Goal: Use online tool/utility: Utilize a website feature to perform a specific function

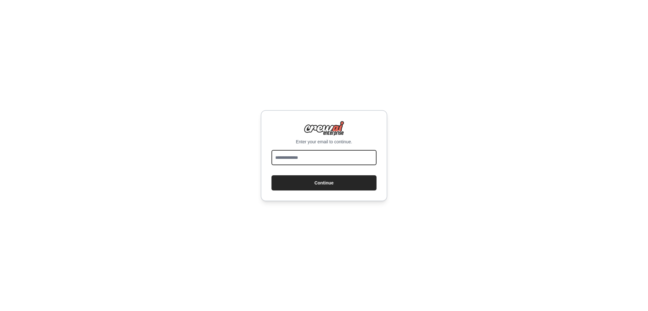
click at [303, 153] on input "email" at bounding box center [324, 157] width 105 height 15
type input "**********"
click at [313, 182] on button "Continue" at bounding box center [324, 182] width 105 height 15
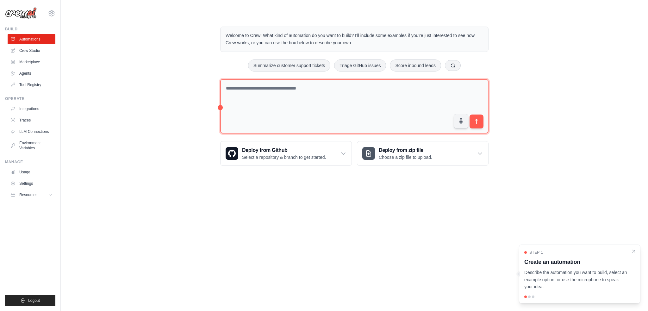
click at [312, 100] on textarea at bounding box center [354, 106] width 268 height 55
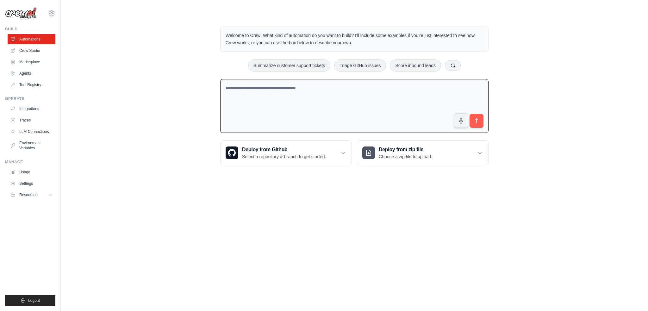
click at [26, 101] on div "Operate" at bounding box center [30, 98] width 50 height 5
click at [34, 108] on link "Integrations" at bounding box center [32, 109] width 48 height 10
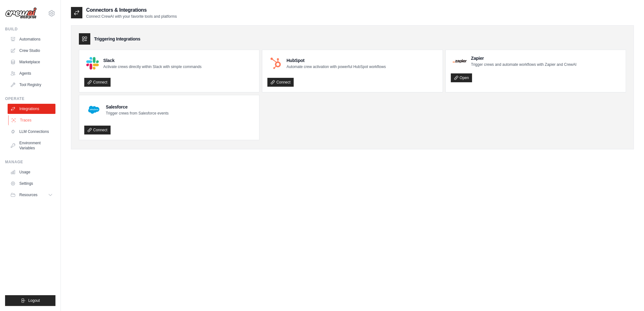
click at [25, 119] on link "Traces" at bounding box center [32, 120] width 48 height 10
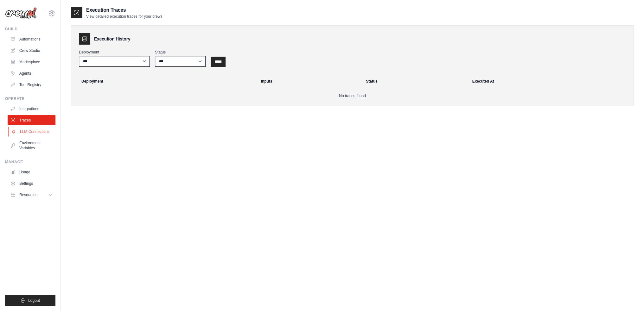
click at [30, 135] on link "LLM Connections" at bounding box center [32, 132] width 48 height 10
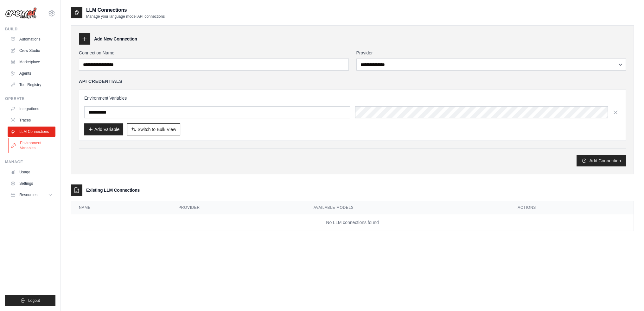
click at [29, 148] on link "Environment Variables" at bounding box center [32, 145] width 48 height 15
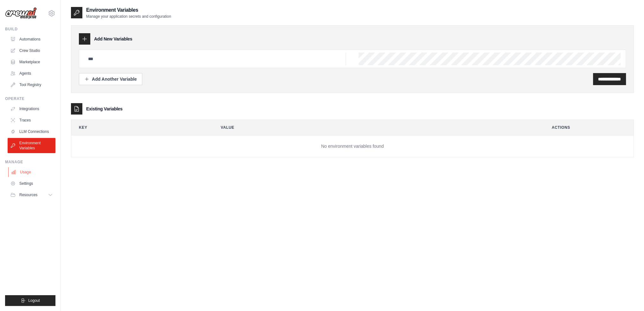
click at [43, 172] on link "Usage" at bounding box center [32, 172] width 48 height 10
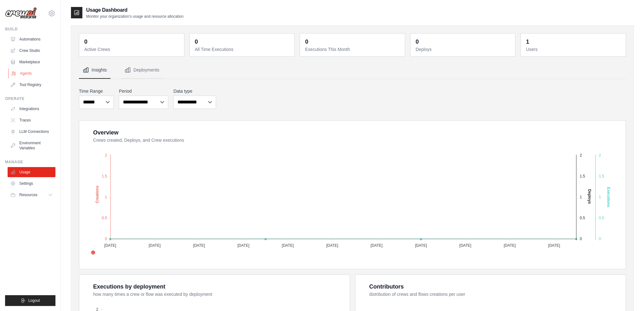
click at [22, 76] on link "Agents" at bounding box center [32, 73] width 48 height 10
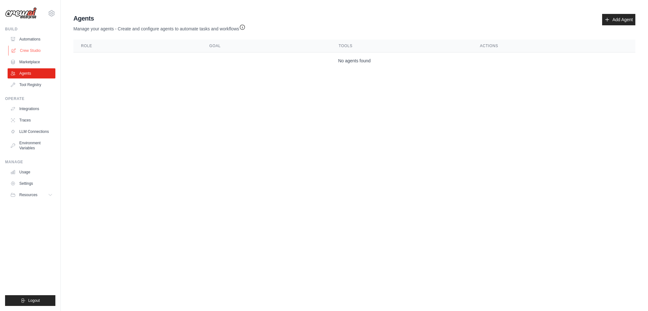
click at [31, 53] on link "Crew Studio" at bounding box center [32, 51] width 48 height 10
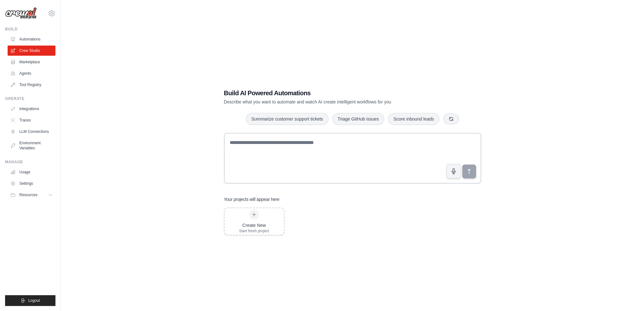
click at [246, 122] on div "Summarize customer support tickets Triage GitHub issues Score inbound leads" at bounding box center [352, 119] width 257 height 13
click at [265, 118] on button "Summarize customer support tickets" at bounding box center [287, 119] width 82 height 12
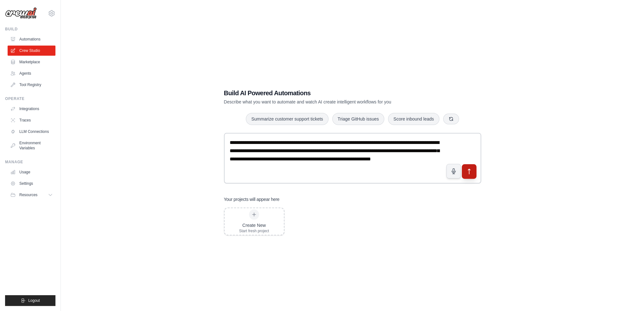
click at [463, 169] on button "submit" at bounding box center [468, 171] width 15 height 15
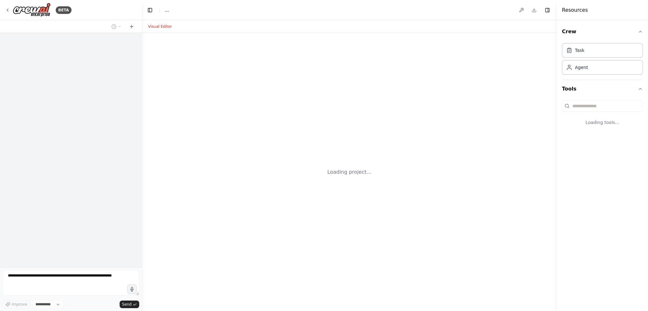
select select "****"
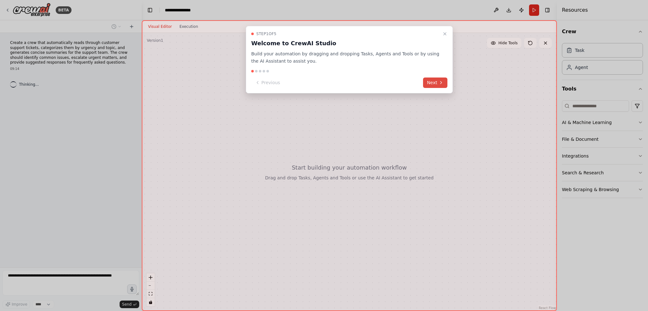
click at [439, 79] on button "Next" at bounding box center [435, 83] width 24 height 10
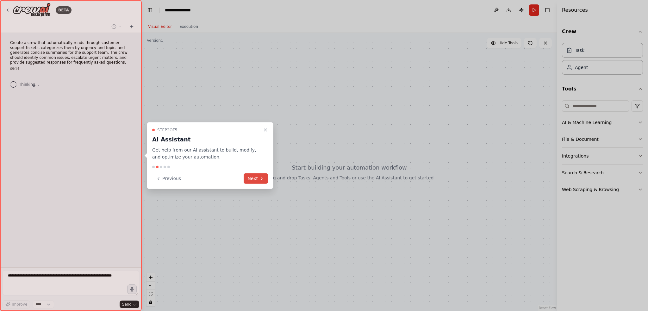
click at [255, 179] on button "Next" at bounding box center [256, 178] width 24 height 10
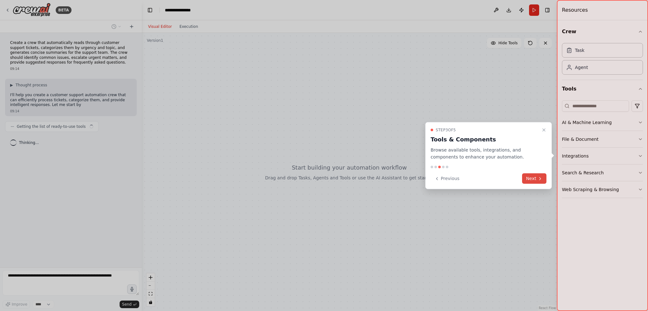
click at [544, 174] on button "Next" at bounding box center [534, 178] width 24 height 10
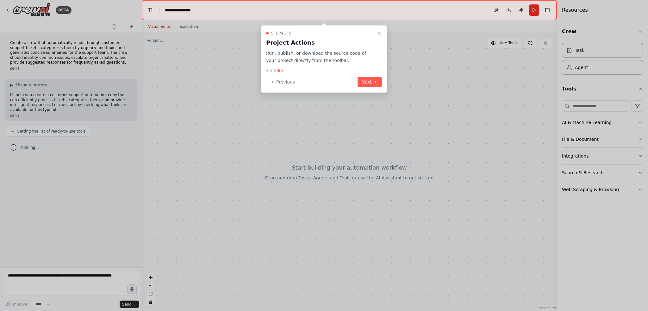
click at [534, 175] on div at bounding box center [324, 155] width 648 height 311
click at [385, 85] on div "Step 4 of 5 Project Actions Run, publish, or download the source code of your p…" at bounding box center [324, 58] width 127 height 67
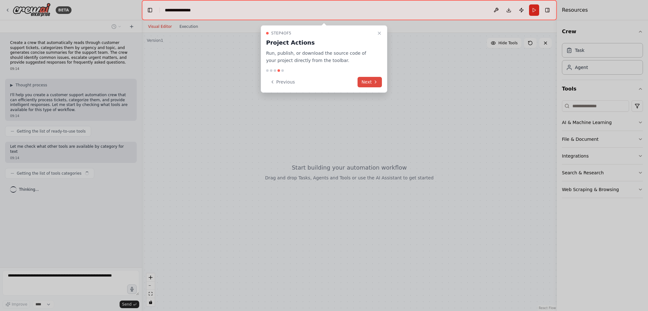
click at [374, 79] on icon at bounding box center [375, 81] width 5 height 5
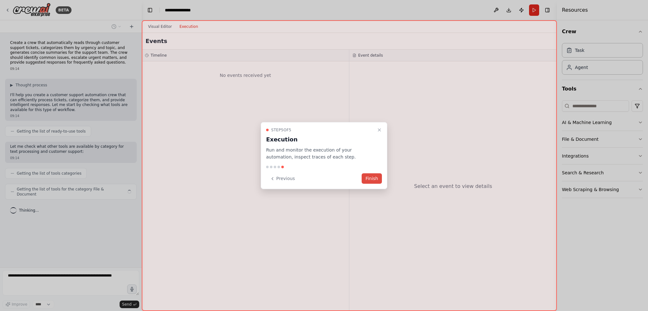
click at [369, 176] on button "Finish" at bounding box center [372, 178] width 20 height 10
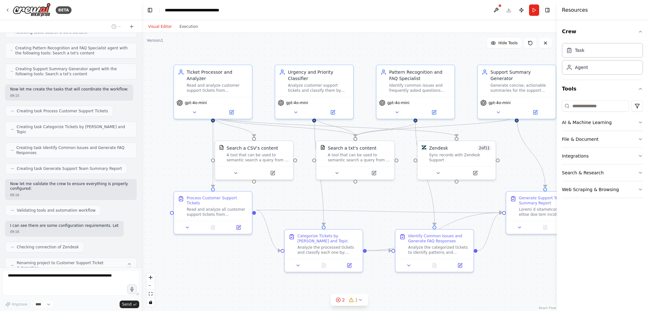
scroll to position [281, 0]
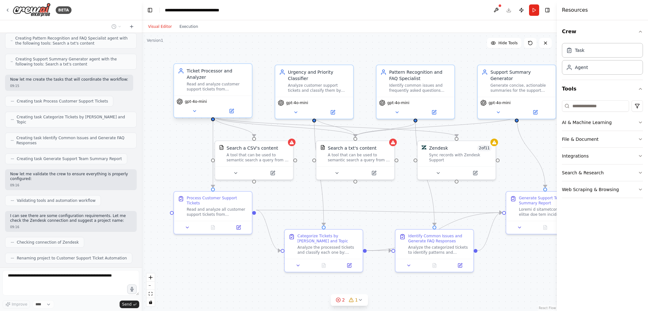
click at [222, 75] on div "Ticket Processor and Analyzer Read and analyze customer support tickets from {t…" at bounding box center [217, 80] width 61 height 24
click at [215, 83] on div "Read and analyze customer support tickets from {ticket_source}, extracting key …" at bounding box center [217, 87] width 61 height 10
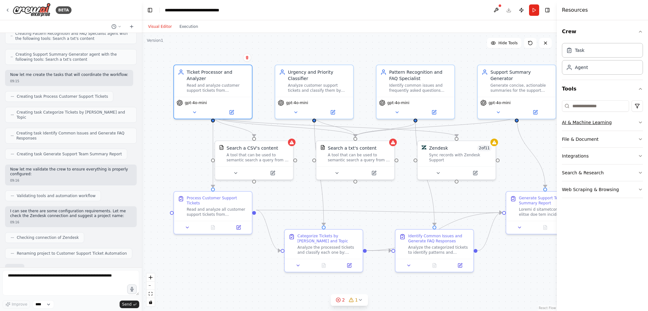
click at [585, 121] on button "AI & Machine Learning" at bounding box center [602, 122] width 81 height 16
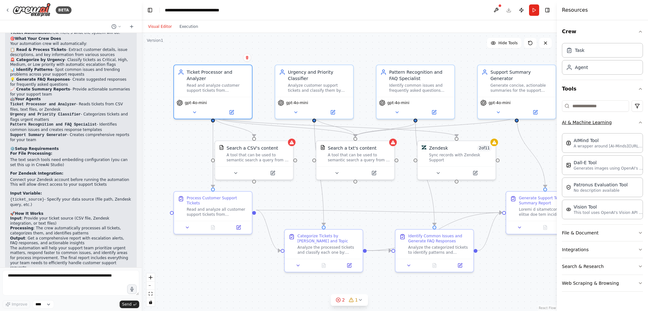
scroll to position [533, 0]
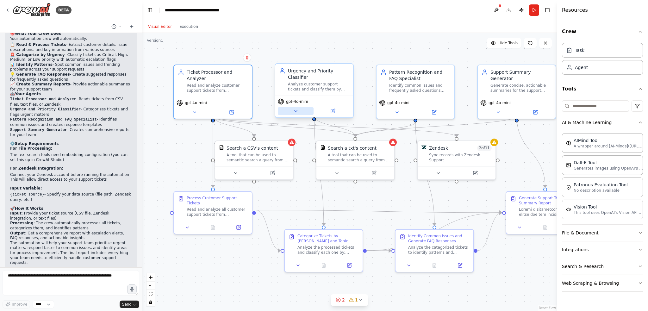
click at [294, 109] on icon at bounding box center [295, 111] width 5 height 5
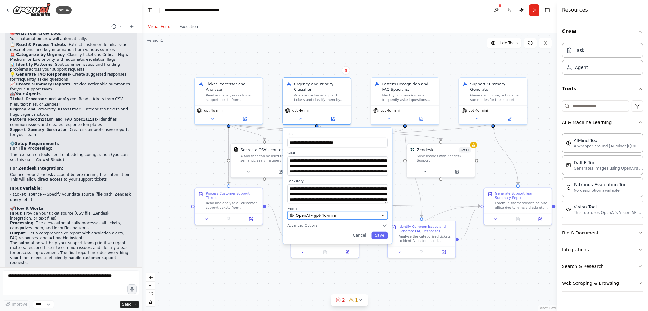
click at [344, 213] on div "OpenAI - gpt-4o-mini" at bounding box center [334, 215] width 89 height 5
click at [307, 224] on div "**********" at bounding box center [337, 186] width 109 height 116
click at [307, 223] on button "Advanced Options" at bounding box center [337, 225] width 100 height 5
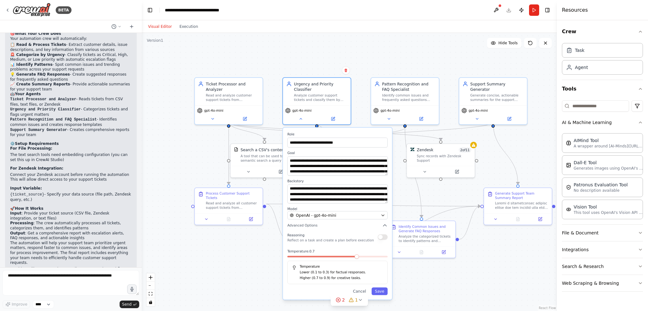
click at [444, 181] on div ".deletable-edge-delete-btn { width: 20px; height: 20px; border: 0px solid #ffff…" at bounding box center [349, 172] width 415 height 278
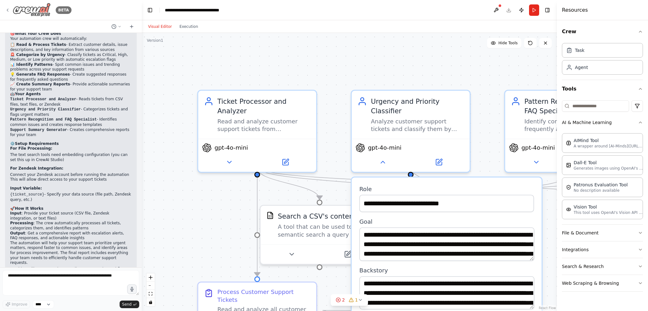
click at [9, 10] on icon at bounding box center [7, 10] width 5 height 5
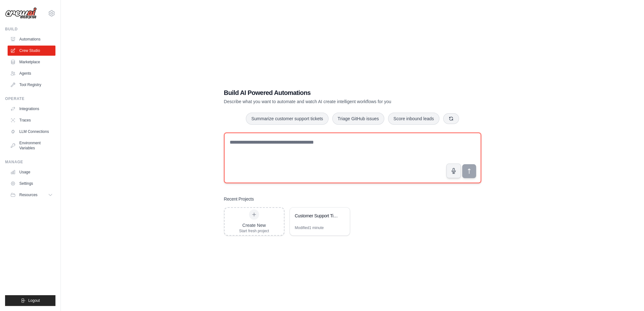
click at [253, 138] on textarea at bounding box center [352, 158] width 257 height 51
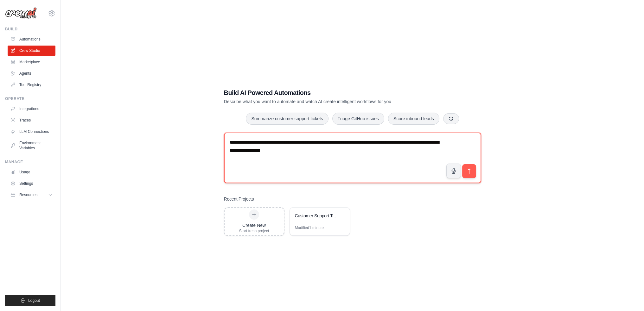
type textarea "**********"
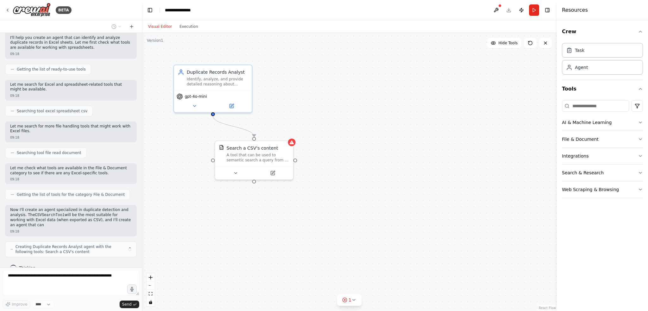
scroll to position [52, 0]
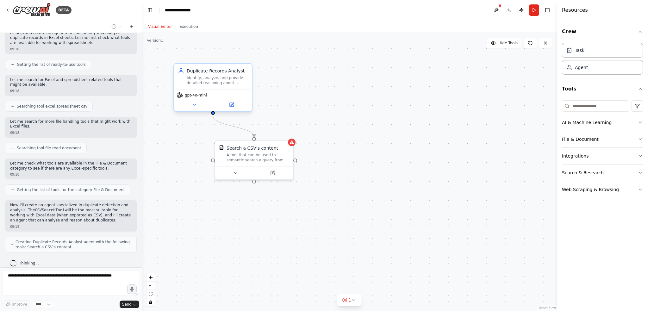
click at [218, 85] on div "Identify, analyze, and provide detailed reasoning about duplicate records in Ex…" at bounding box center [217, 80] width 61 height 10
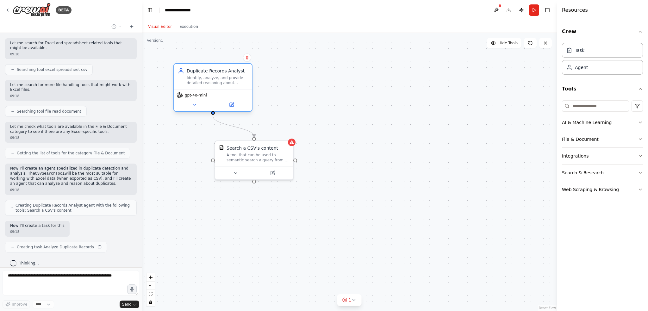
scroll to position [89, 0]
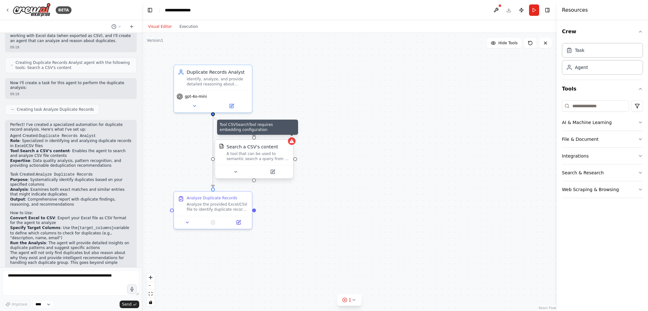
click at [293, 143] on icon at bounding box center [291, 141] width 5 height 5
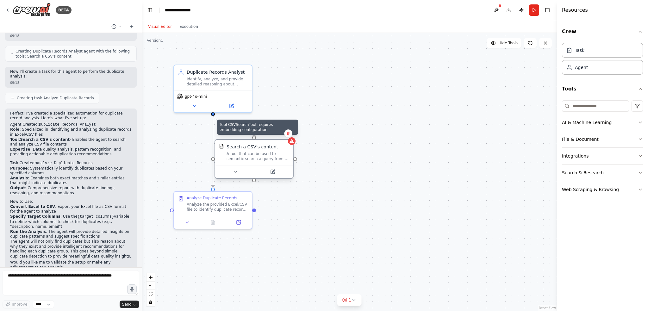
scroll to position [248, 0]
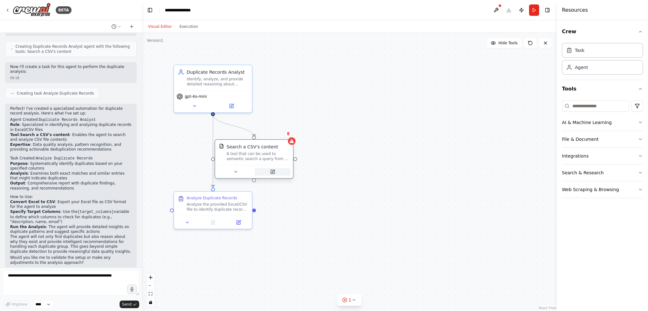
click at [276, 172] on button at bounding box center [273, 172] width 36 height 8
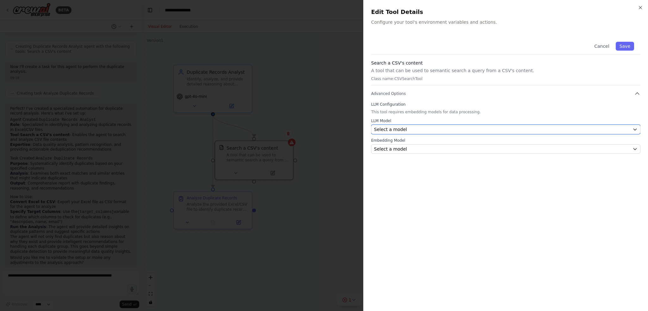
click at [410, 125] on button "Select a model" at bounding box center [505, 129] width 269 height 9
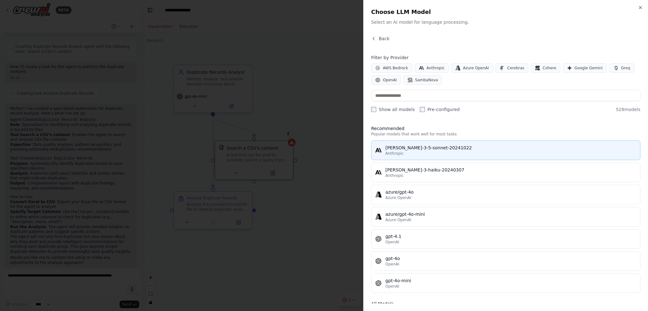
click at [401, 147] on div "[PERSON_NAME]-3-5-sonnet-20241022" at bounding box center [511, 148] width 251 height 6
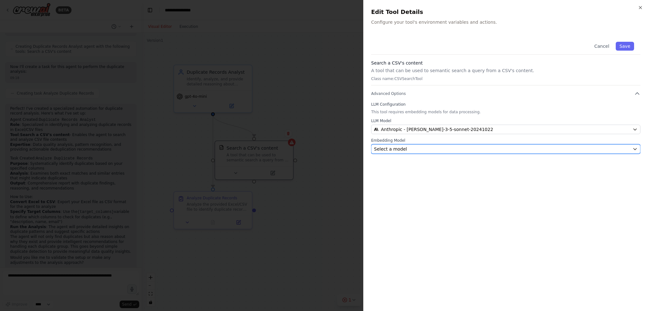
click at [392, 151] on span "Select a model" at bounding box center [390, 149] width 33 height 6
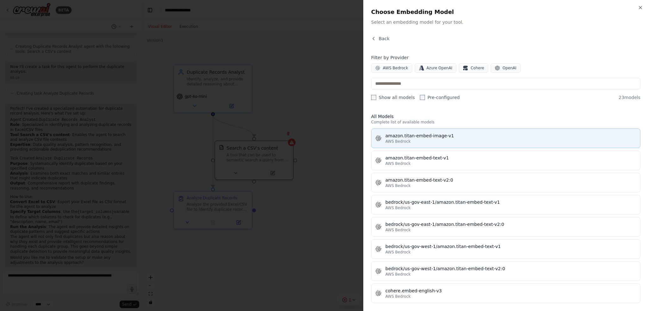
click at [391, 148] on button "amazon.titan-embed-image-v1 AWS Bedrock" at bounding box center [505, 139] width 269 height 20
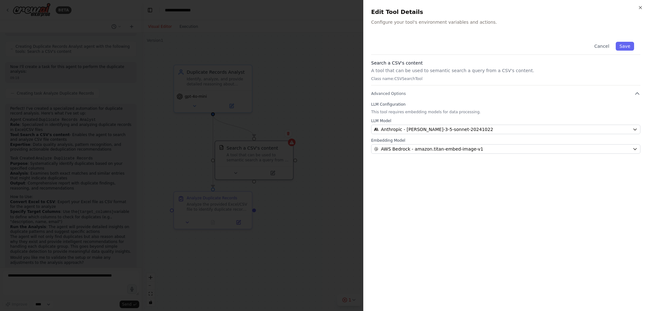
click at [340, 143] on div at bounding box center [324, 155] width 648 height 311
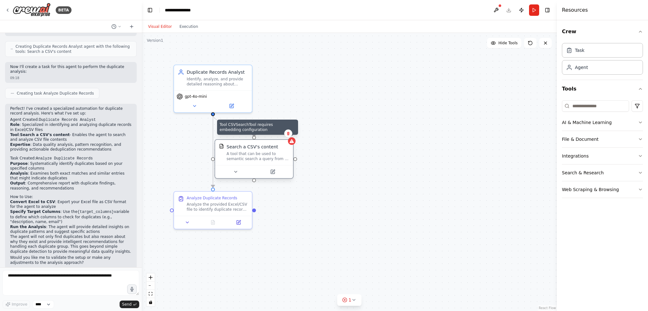
click at [291, 144] on div at bounding box center [292, 141] width 8 height 8
click at [274, 173] on icon at bounding box center [273, 172] width 4 height 4
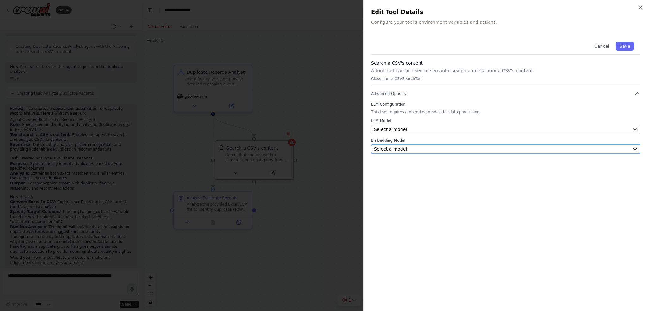
click at [411, 149] on div "Select a model" at bounding box center [502, 149] width 256 height 6
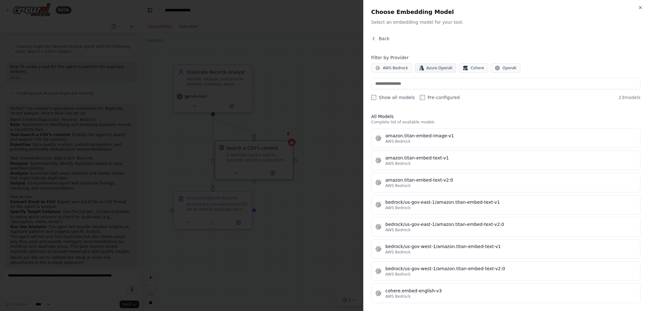
click at [427, 70] on span "Azure OpenAI" at bounding box center [440, 68] width 26 height 5
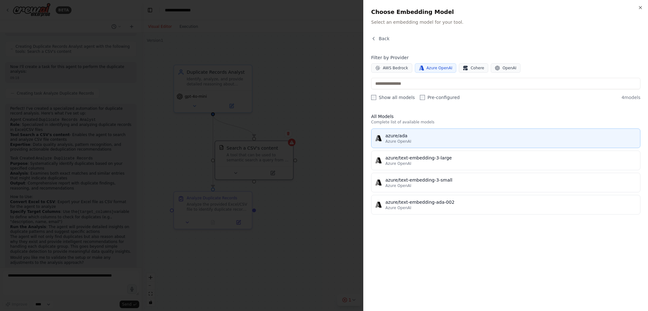
click at [409, 142] on div "Azure OpenAI" at bounding box center [511, 141] width 251 height 5
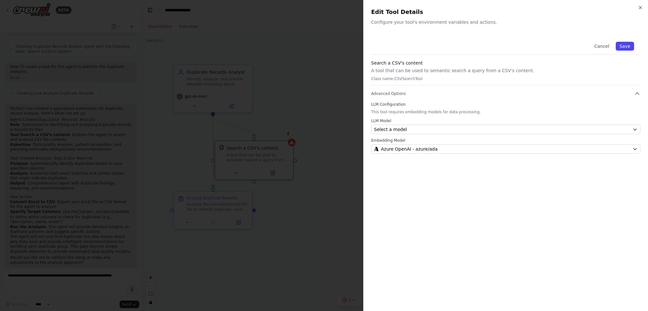
click at [625, 46] on button "Save" at bounding box center [625, 46] width 18 height 9
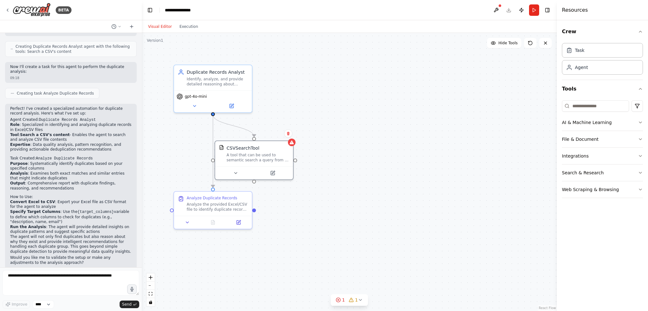
click at [296, 145] on div ".deletable-edge-delete-btn { width: 20px; height: 20px; border: 0px solid #ffff…" at bounding box center [349, 172] width 415 height 278
click at [290, 144] on div at bounding box center [292, 141] width 8 height 8
click at [293, 142] on icon at bounding box center [292, 141] width 4 height 4
click at [273, 173] on icon at bounding box center [273, 172] width 4 height 4
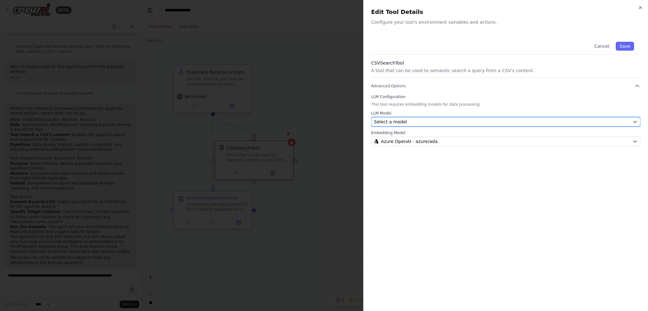
click at [412, 120] on div "Select a model" at bounding box center [502, 122] width 256 height 6
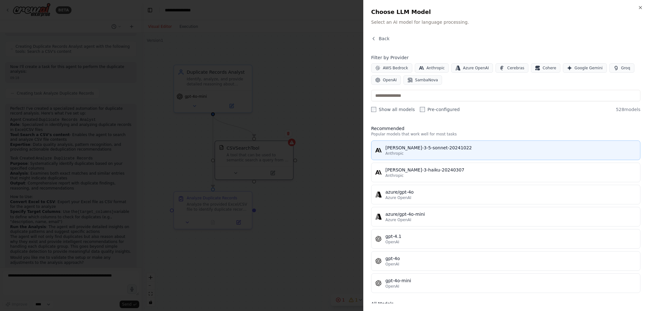
click at [400, 145] on div "[PERSON_NAME]-3-5-sonnet-20241022" at bounding box center [511, 148] width 251 height 6
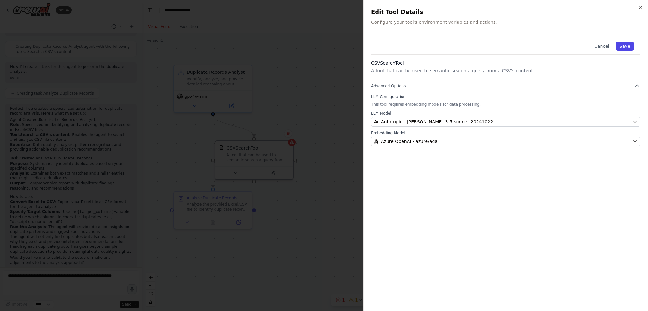
click at [627, 45] on button "Save" at bounding box center [625, 46] width 18 height 9
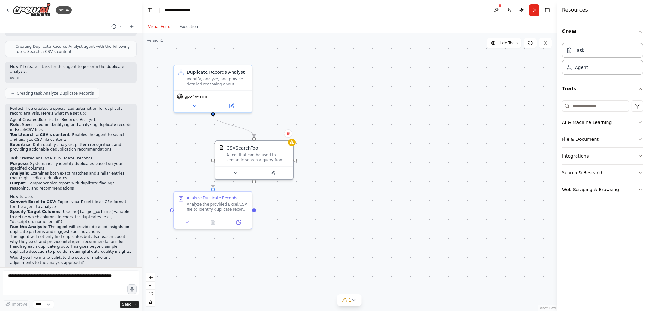
click at [352, 121] on div ".deletable-edge-delete-btn { width: 20px; height: 20px; border: 0px solid #ffff…" at bounding box center [349, 172] width 415 height 278
click at [275, 173] on icon at bounding box center [272, 171] width 5 height 5
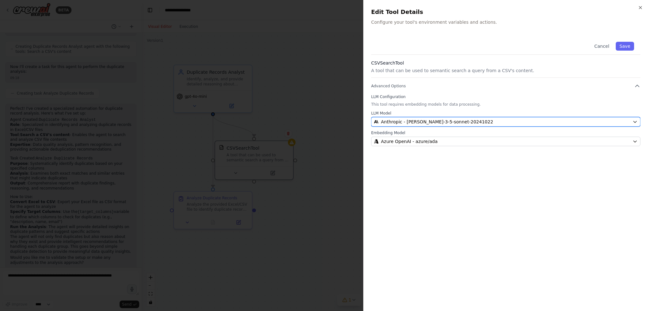
click at [390, 123] on span "Anthropic - [PERSON_NAME]-3-5-sonnet-20241022" at bounding box center [437, 122] width 112 height 6
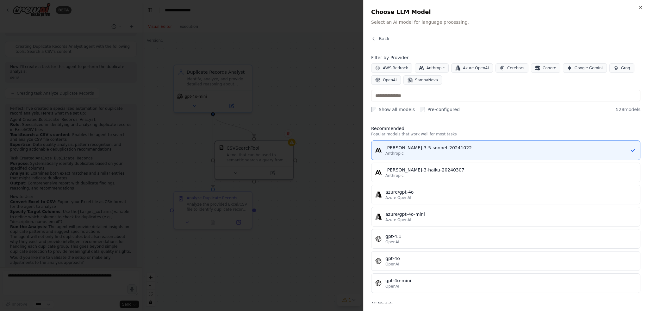
click at [380, 109] on label "Show all models" at bounding box center [393, 109] width 44 height 6
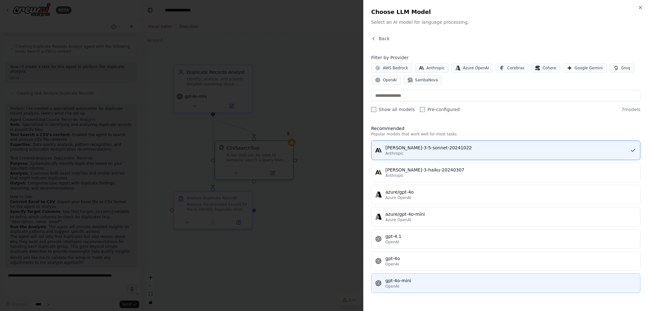
click at [422, 278] on div "gpt-4o-mini" at bounding box center [511, 281] width 251 height 6
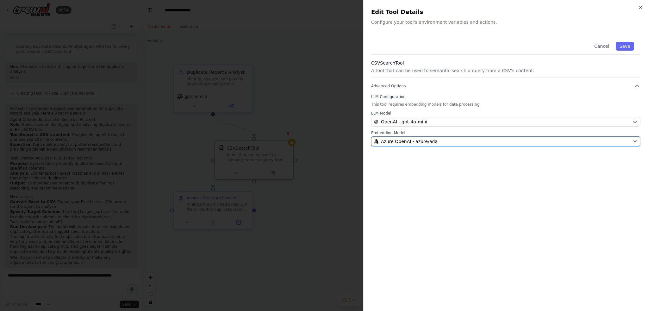
click at [535, 143] on div "Azure OpenAI - azure/ada" at bounding box center [502, 141] width 256 height 6
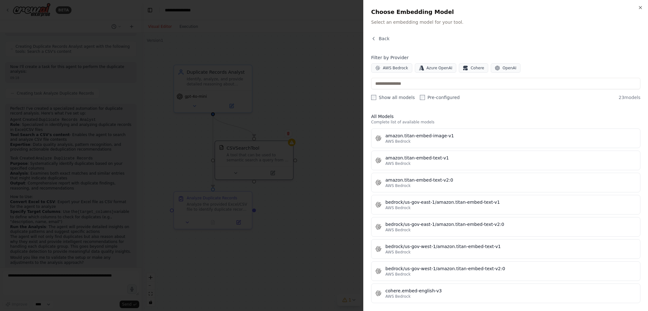
click at [384, 96] on label "Show all models" at bounding box center [393, 97] width 44 height 6
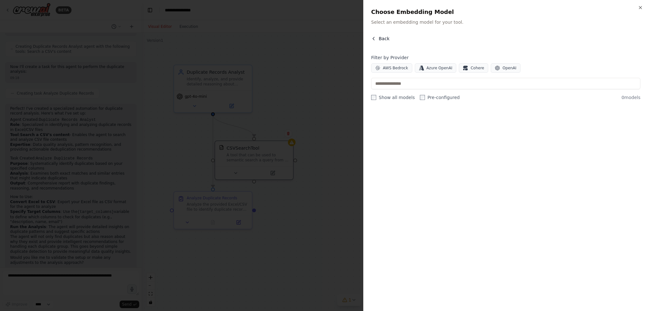
click at [375, 37] on icon "button" at bounding box center [373, 38] width 5 height 5
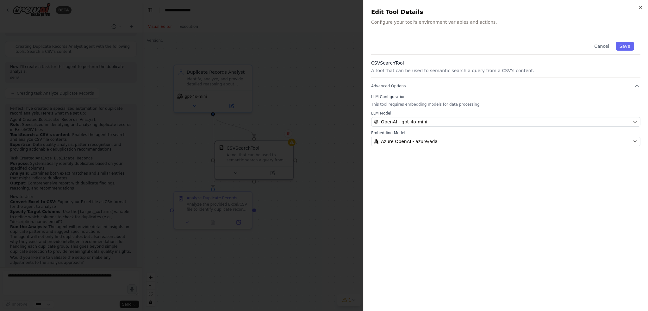
click at [375, 37] on div "Cancel Save" at bounding box center [505, 44] width 269 height 19
click at [302, 97] on div at bounding box center [324, 155] width 648 height 311
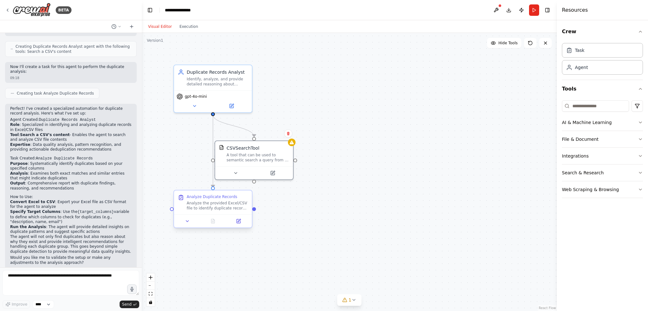
click at [234, 208] on div "Analyze the provided Excel/CSV file to identify duplicate records based on the …" at bounding box center [217, 206] width 61 height 10
click at [241, 222] on icon at bounding box center [239, 221] width 4 height 4
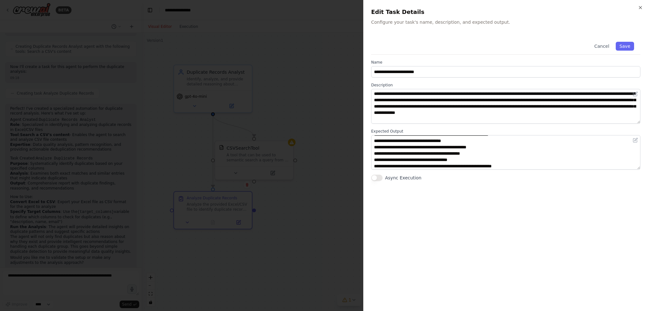
scroll to position [0, 0]
click at [305, 114] on div at bounding box center [324, 155] width 648 height 311
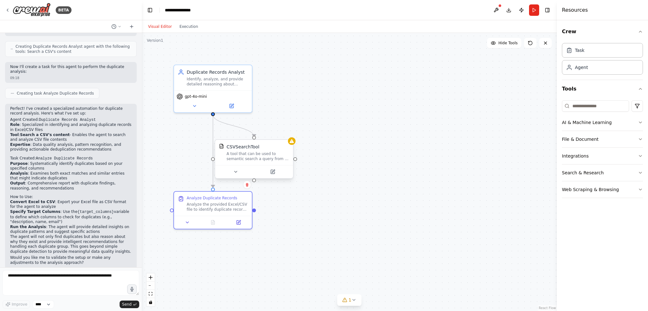
click at [282, 155] on div "A tool that can be used to semantic search a query from a CSV's content." at bounding box center [258, 156] width 63 height 10
click at [288, 135] on icon at bounding box center [288, 133] width 3 height 3
click at [274, 135] on button "Confirm" at bounding box center [270, 134] width 22 height 8
click at [235, 92] on div "gpt-4o-mini" at bounding box center [213, 95] width 73 height 6
click at [533, 9] on button "Run" at bounding box center [534, 9] width 10 height 11
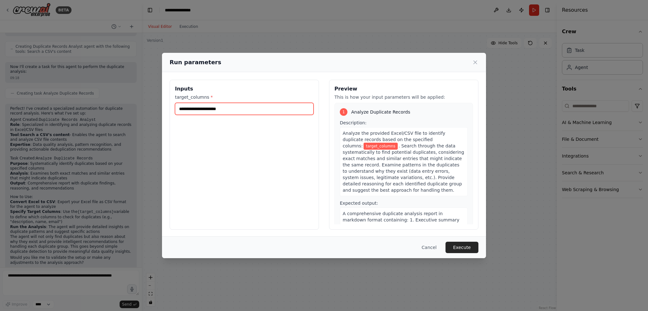
click at [288, 111] on input "target_columns *" at bounding box center [244, 109] width 139 height 12
click at [429, 248] on button "Cancel" at bounding box center [429, 247] width 25 height 11
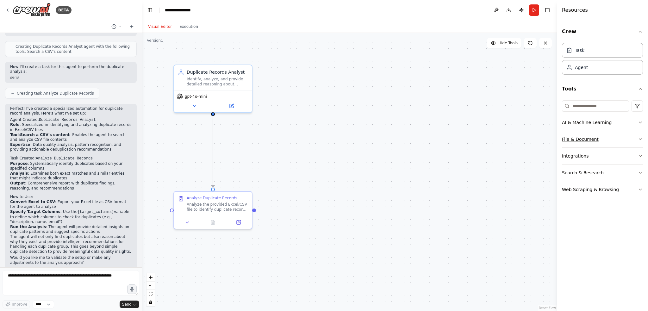
click at [603, 133] on button "File & Document" at bounding box center [602, 139] width 81 height 16
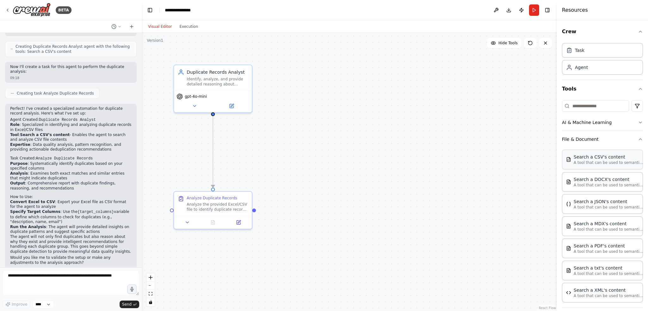
click at [599, 156] on div "Search a CSV's content" at bounding box center [609, 157] width 70 height 6
drag, startPoint x: 343, startPoint y: 161, endPoint x: 315, endPoint y: 137, distance: 35.9
click at [315, 137] on div ".deletable-edge-delete-btn { width: 20px; height: 20px; border: 0px solid #ffff…" at bounding box center [349, 172] width 415 height 278
click at [283, 171] on icon at bounding box center [283, 171] width 3 height 1
